Goal: Navigation & Orientation: Understand site structure

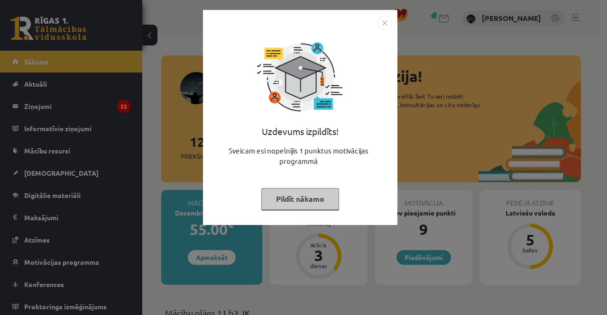
click at [294, 199] on button "Pildīt nākamo" at bounding box center [300, 199] width 78 height 22
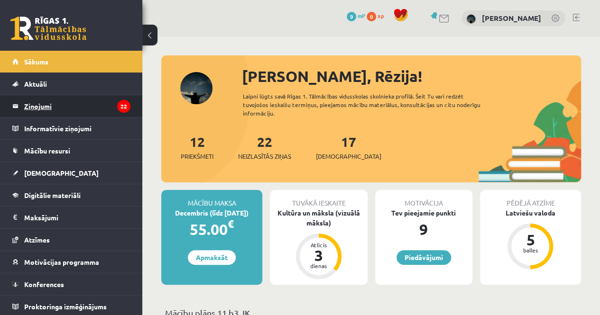
click at [92, 108] on legend "Ziņojumi 22" at bounding box center [77, 106] width 106 height 22
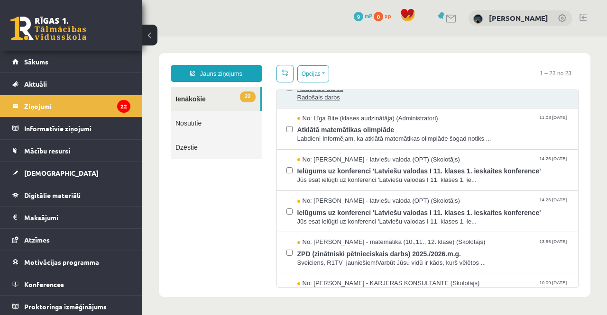
scroll to position [332, 0]
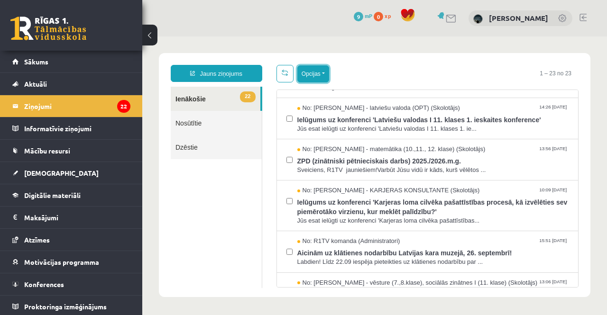
click at [311, 76] on button "Opcijas" at bounding box center [313, 73] width 32 height 17
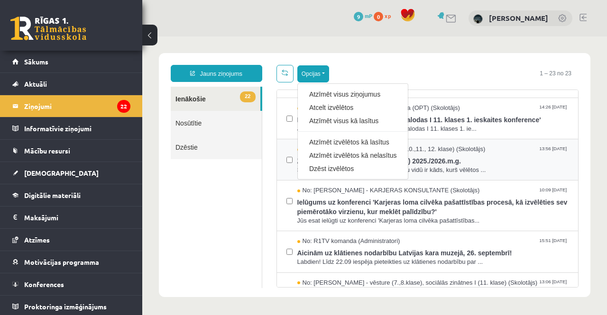
click at [330, 173] on div "Dzēst izvēlētos" at bounding box center [353, 168] width 110 height 13
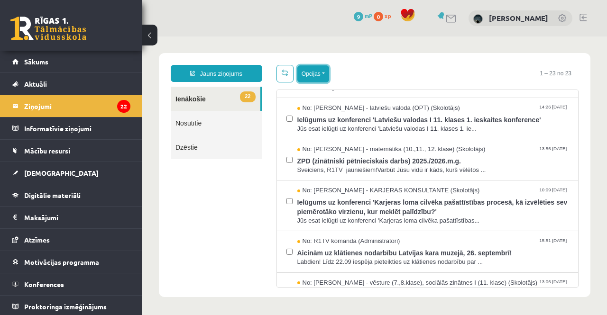
click at [323, 69] on button "Opcijas" at bounding box center [313, 73] width 32 height 17
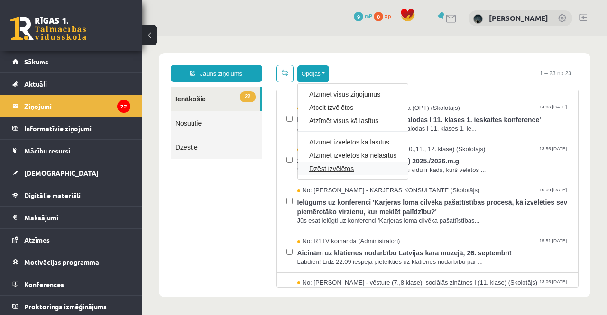
click at [342, 165] on link "Dzēst izvēlētos" at bounding box center [352, 168] width 87 height 9
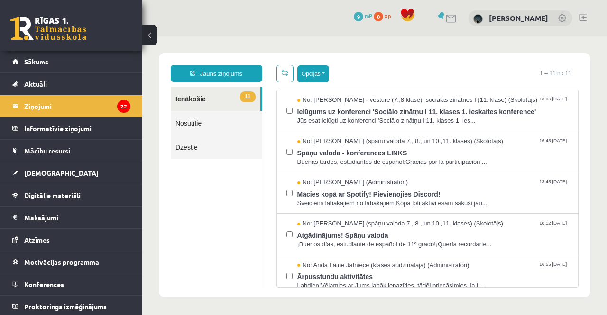
scroll to position [0, 0]
click at [319, 76] on button "Opcijas" at bounding box center [313, 73] width 32 height 17
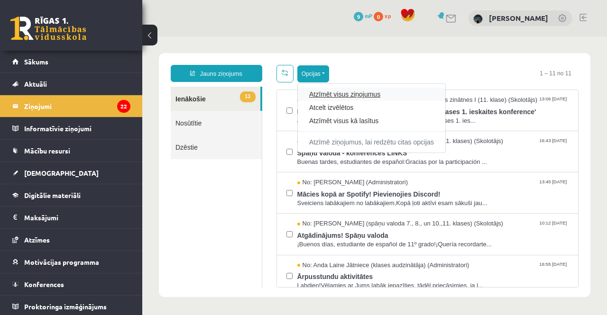
click at [362, 91] on link "Atzīmēt visus ziņojumus" at bounding box center [371, 94] width 125 height 9
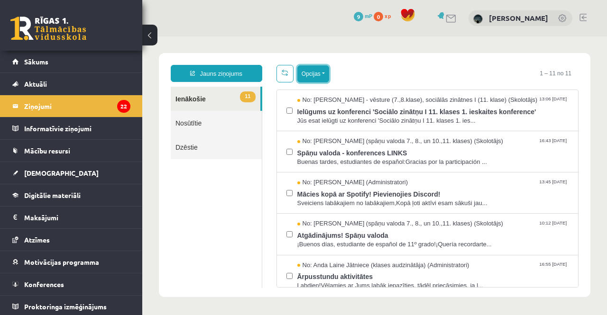
click at [313, 70] on button "Opcijas" at bounding box center [313, 73] width 32 height 17
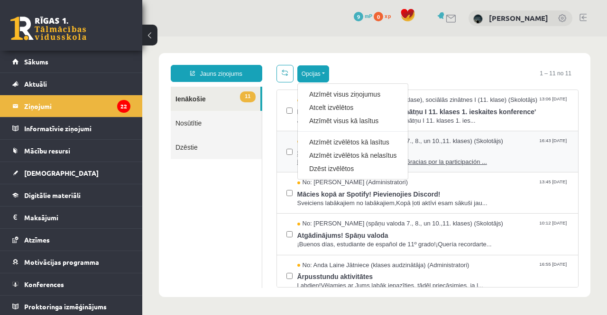
click at [327, 171] on link "Dzēst izvēlētos" at bounding box center [352, 168] width 87 height 9
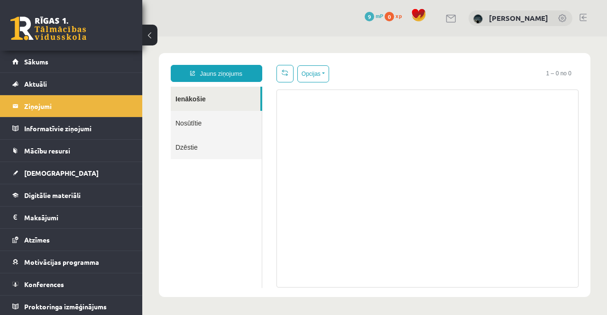
click at [155, 38] on button at bounding box center [149, 35] width 15 height 21
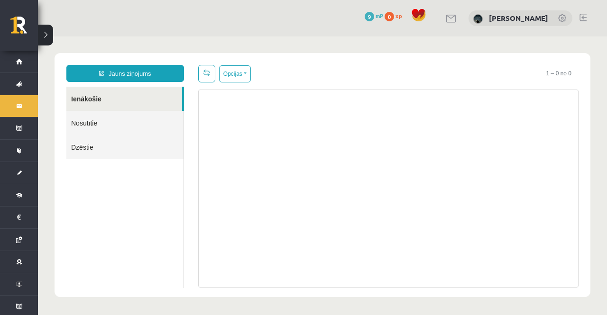
click at [54, 33] on div "0 Dāvanas 9 mP 0 xp Rēzija Zariņa" at bounding box center [322, 18] width 569 height 36
click at [48, 36] on button at bounding box center [45, 35] width 15 height 21
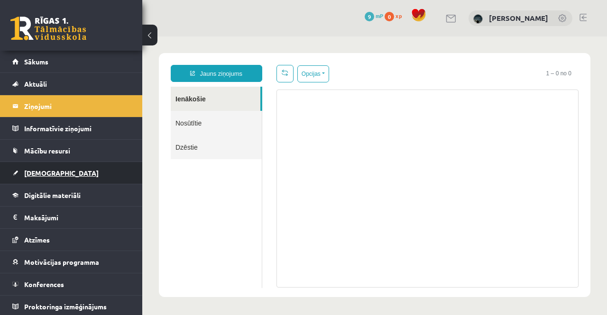
click at [40, 167] on link "[DEMOGRAPHIC_DATA]" at bounding box center [71, 173] width 118 height 22
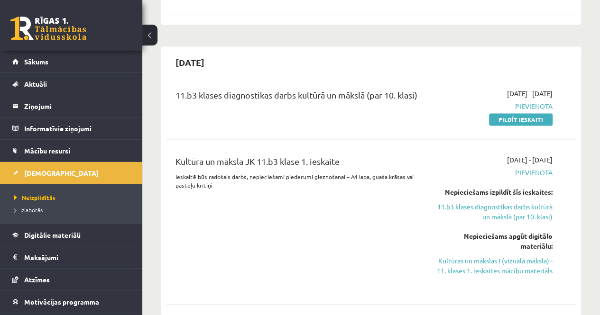
scroll to position [664, 0]
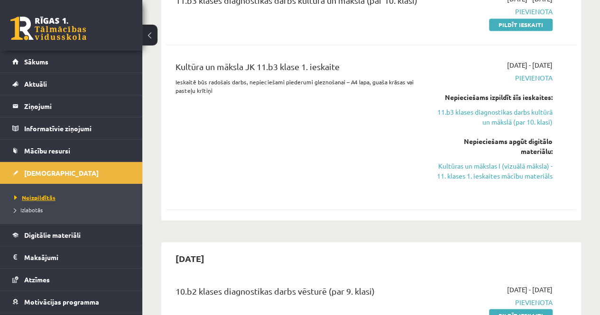
click at [30, 199] on span "Neizpildītās" at bounding box center [34, 198] width 41 height 8
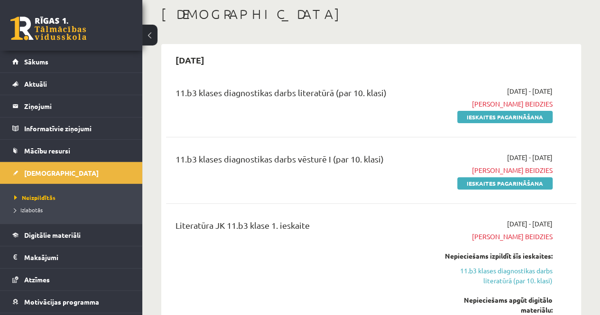
scroll to position [95, 0]
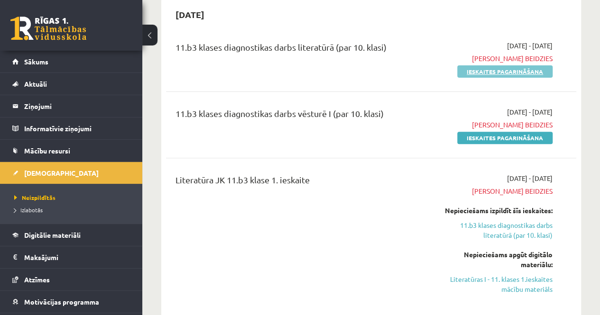
click at [521, 76] on link "Ieskaites pagarināšana" at bounding box center [504, 71] width 95 height 12
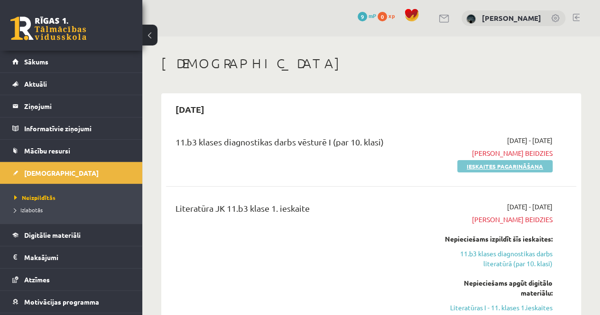
click at [512, 164] on link "Ieskaites pagarināšana" at bounding box center [504, 166] width 95 height 12
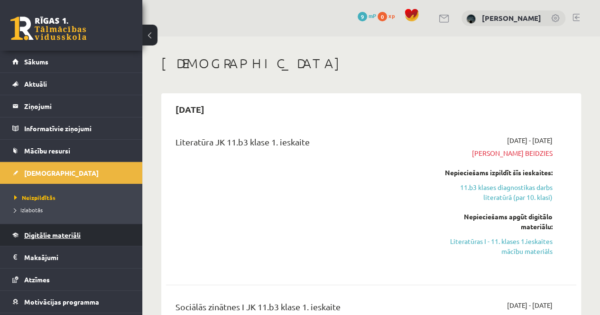
click at [41, 236] on span "Digitālie materiāli" at bounding box center [52, 235] width 56 height 9
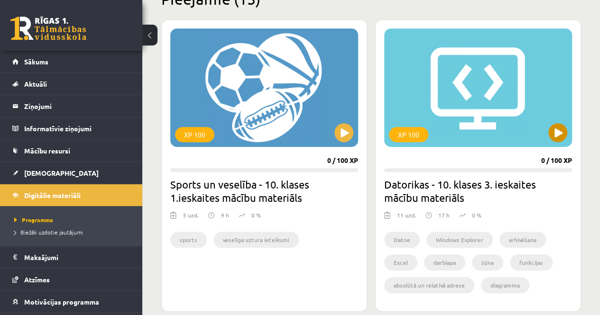
scroll to position [332, 0]
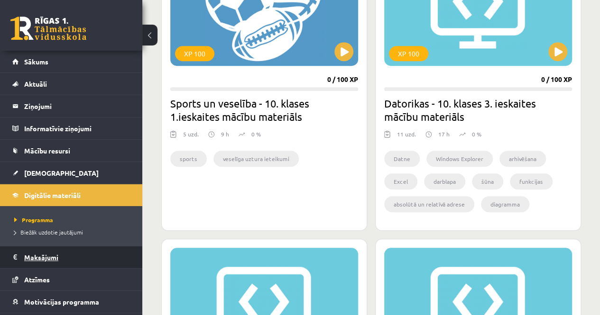
click at [39, 258] on legend "Maksājumi 0" at bounding box center [77, 257] width 106 height 22
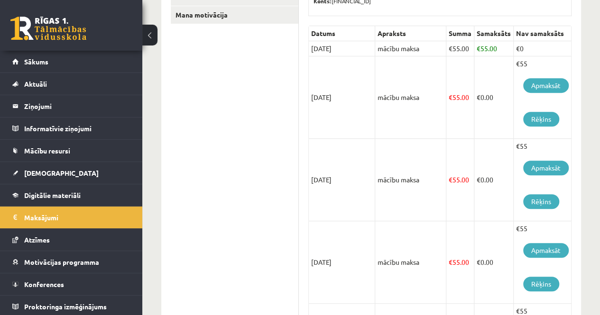
scroll to position [95, 0]
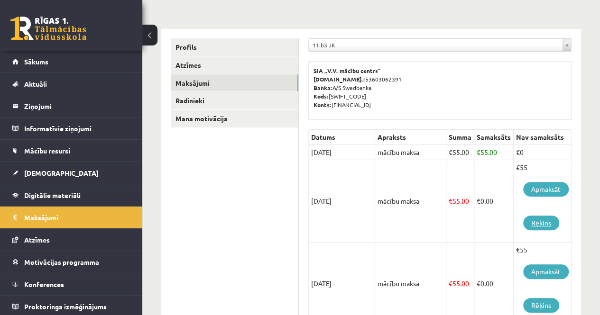
click at [541, 224] on link "Rēķins" at bounding box center [541, 223] width 36 height 15
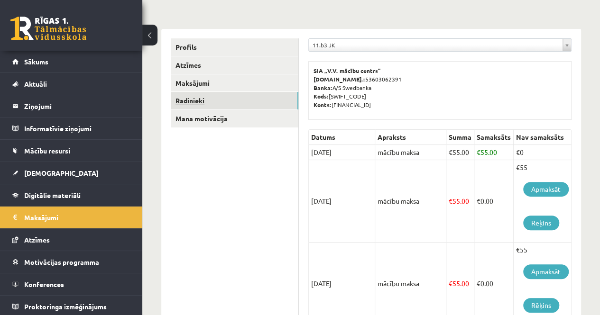
click at [190, 97] on link "Radinieki" at bounding box center [235, 101] width 128 height 18
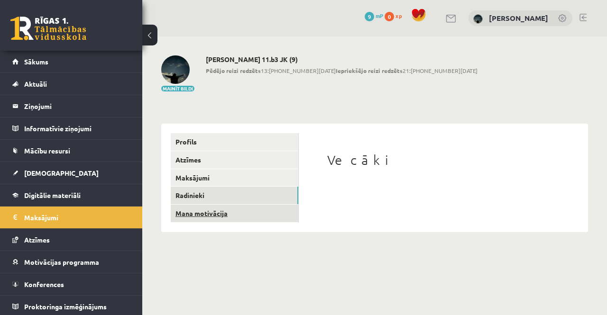
click at [201, 212] on link "Mana motivācija" at bounding box center [235, 214] width 128 height 18
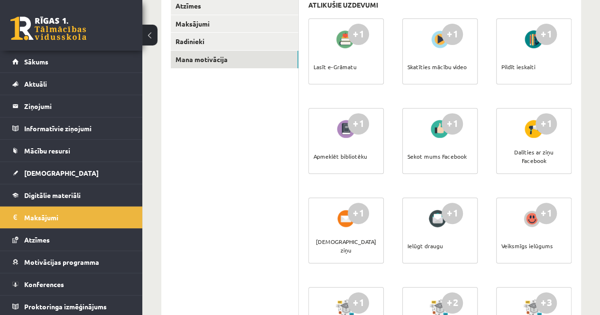
scroll to position [47, 0]
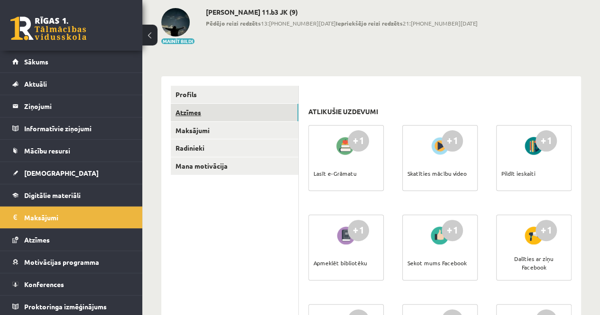
click at [205, 112] on link "Atzīmes" at bounding box center [235, 113] width 128 height 18
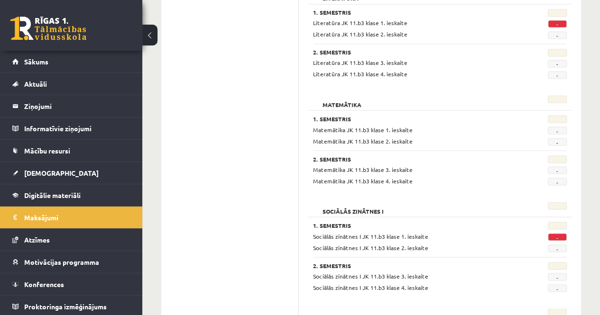
scroll to position [689, 0]
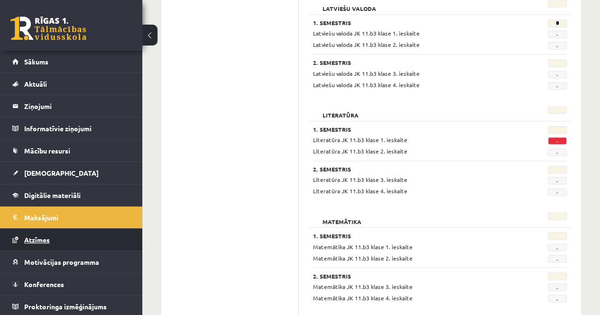
click at [43, 241] on span "Atzīmes" at bounding box center [37, 240] width 26 height 9
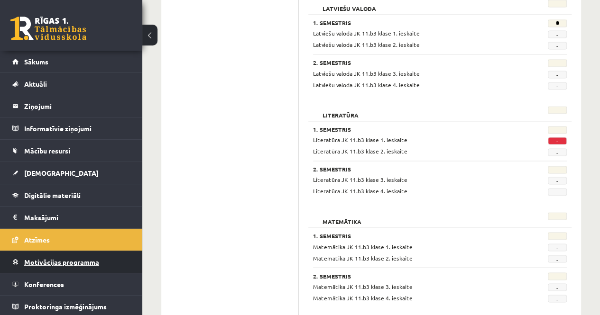
scroll to position [0, 0]
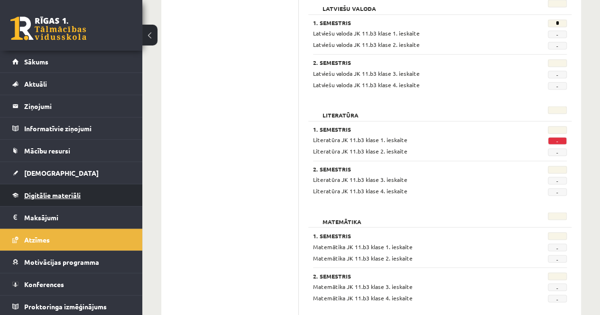
click at [44, 191] on span "Digitālie materiāli" at bounding box center [52, 195] width 56 height 9
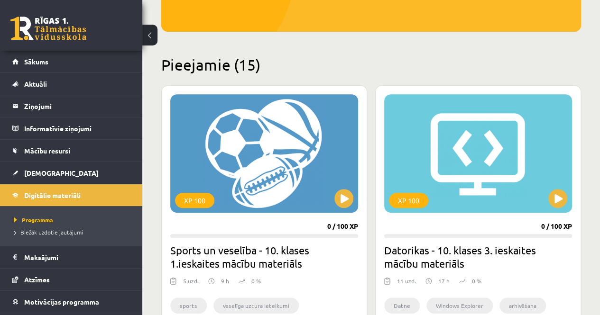
scroll to position [73, 0]
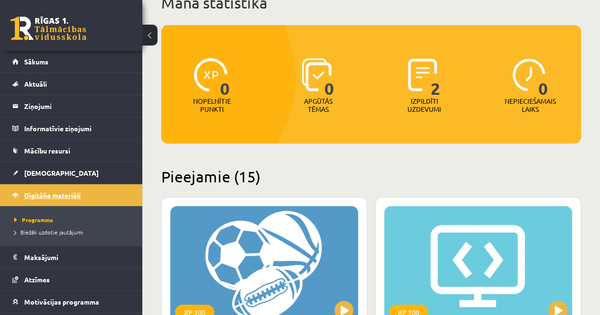
click at [52, 191] on span "Digitālie materiāli" at bounding box center [52, 195] width 56 height 9
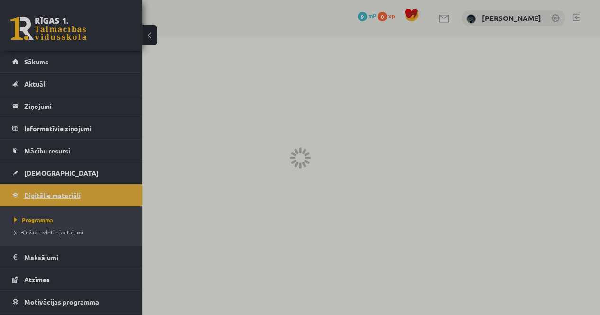
scroll to position [0, 0]
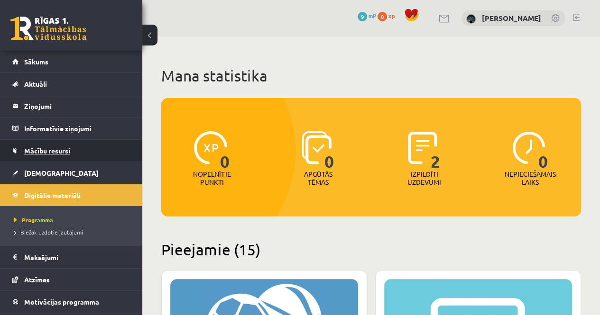
click at [55, 150] on span "Mācību resursi" at bounding box center [47, 150] width 46 height 9
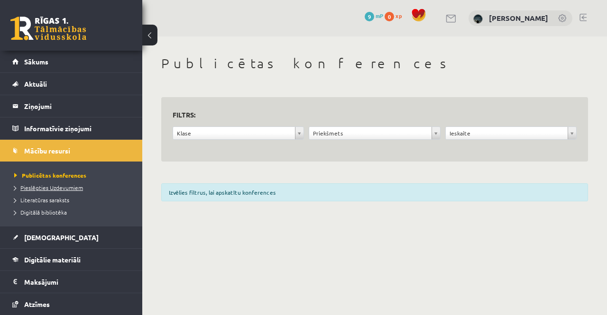
click at [59, 187] on span "Pieslēgties Uzdevumiem" at bounding box center [48, 188] width 69 height 8
click at [56, 175] on span "Publicētas konferences" at bounding box center [47, 176] width 66 height 8
click at [42, 80] on span "Aktuāli" at bounding box center [35, 84] width 23 height 9
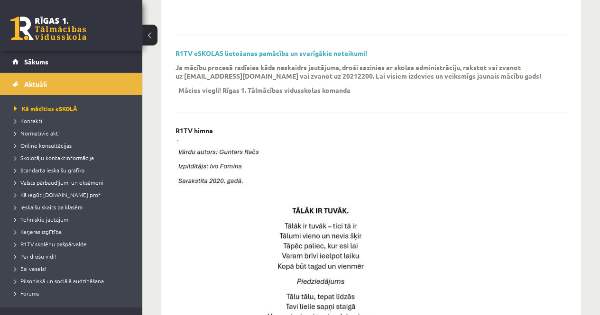
scroll to position [284, 0]
click at [62, 207] on span "Ieskaišu skaits pa klasēm" at bounding box center [48, 207] width 68 height 8
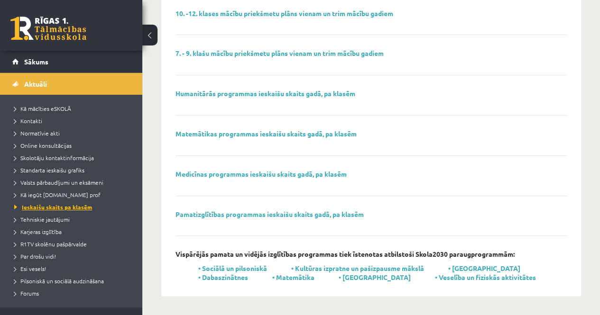
scroll to position [106, 0]
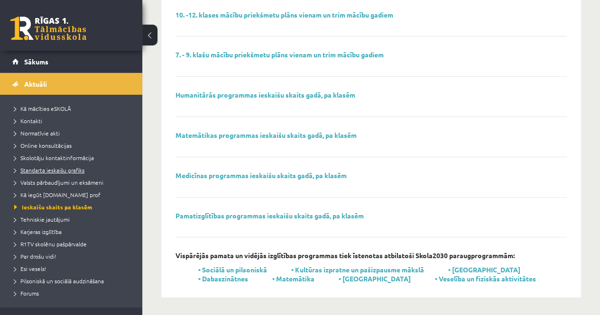
click at [57, 171] on span "Standarta ieskaišu grafiks" at bounding box center [49, 170] width 70 height 8
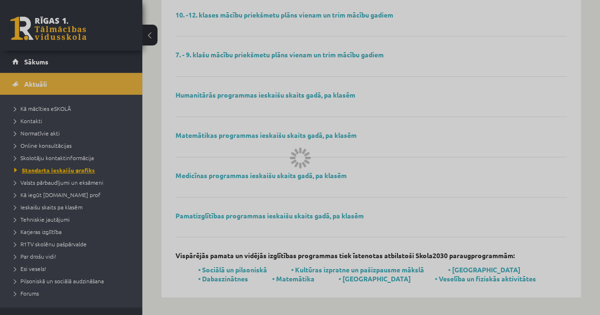
scroll to position [9, 0]
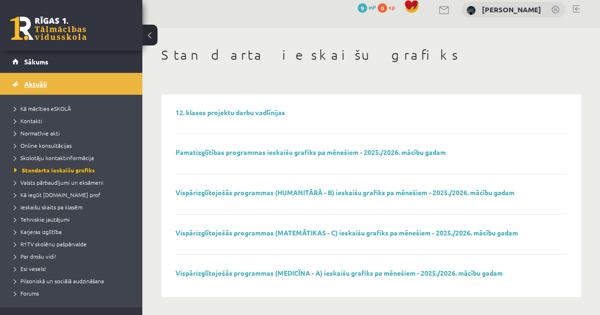
click at [37, 81] on span "Aktuāli" at bounding box center [35, 84] width 23 height 9
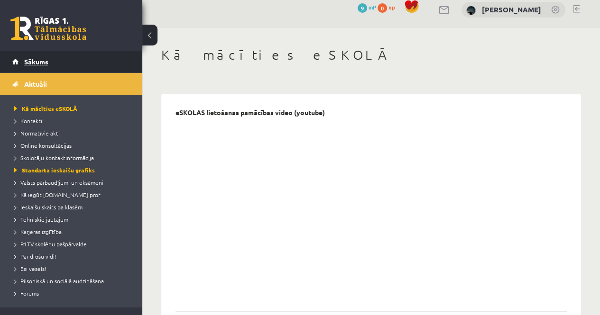
click at [43, 60] on span "Sākums" at bounding box center [36, 61] width 24 height 9
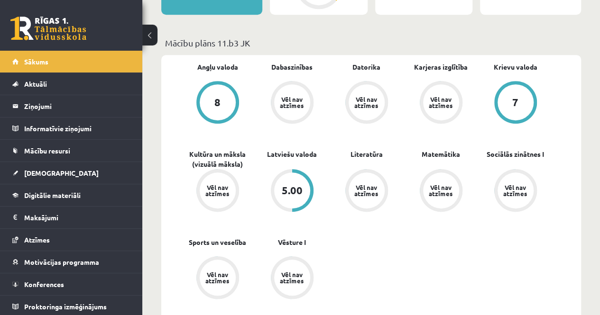
scroll to position [284, 0]
